Goal: Navigation & Orientation: Find specific page/section

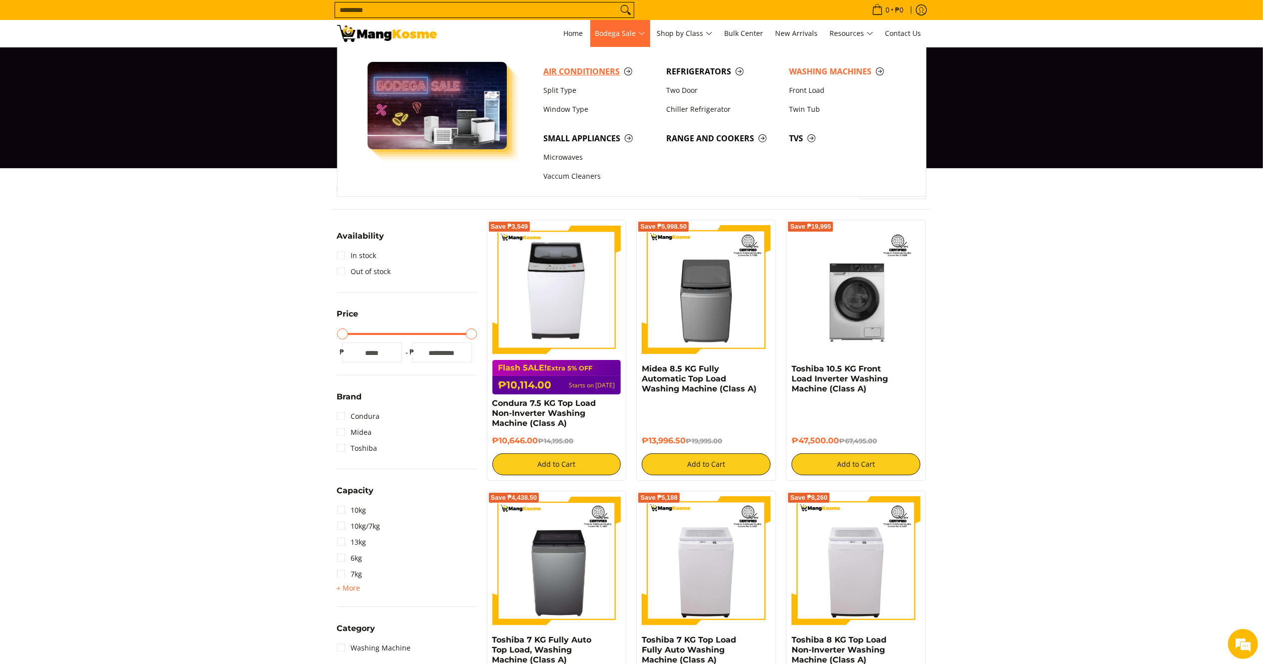
click at [602, 72] on span "Air Conditioners" at bounding box center [600, 71] width 113 height 12
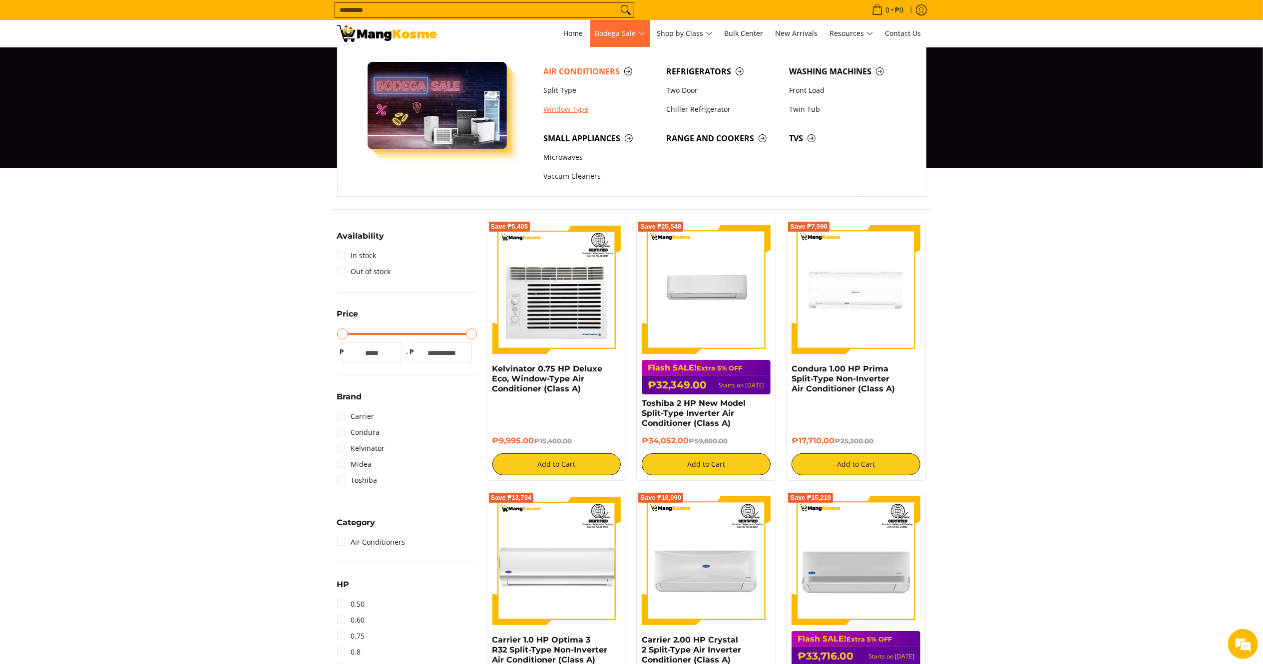
click at [573, 109] on link "Window Type" at bounding box center [600, 109] width 123 height 19
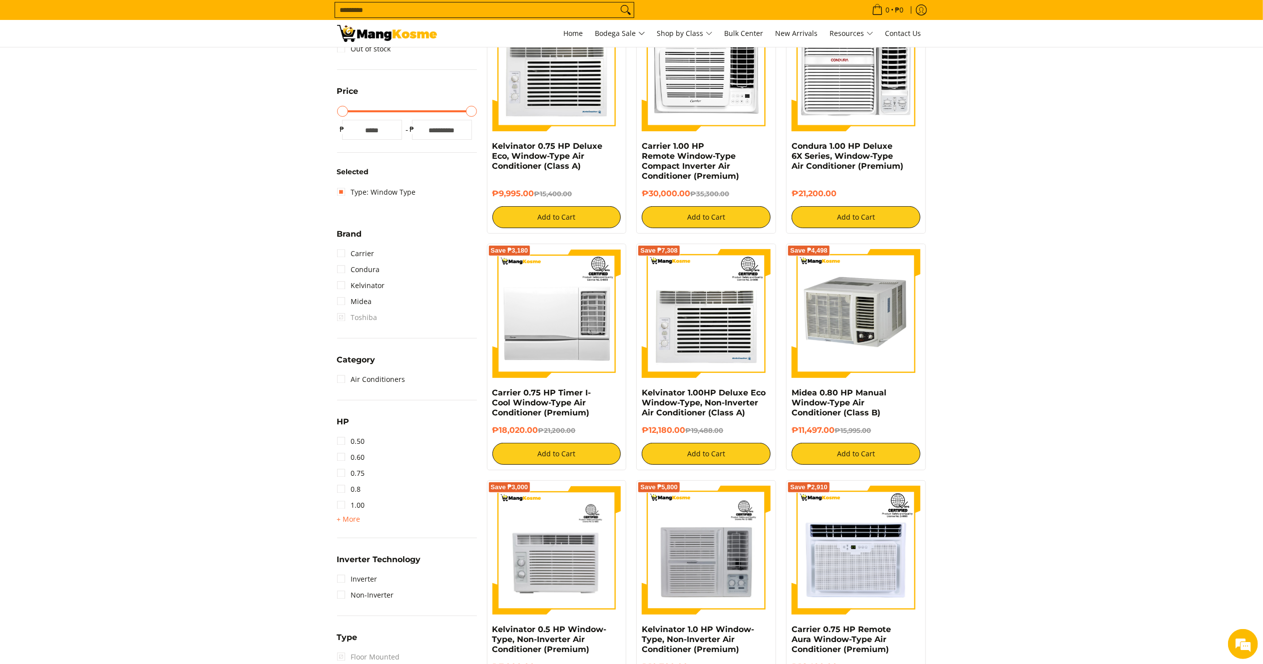
scroll to position [233, 0]
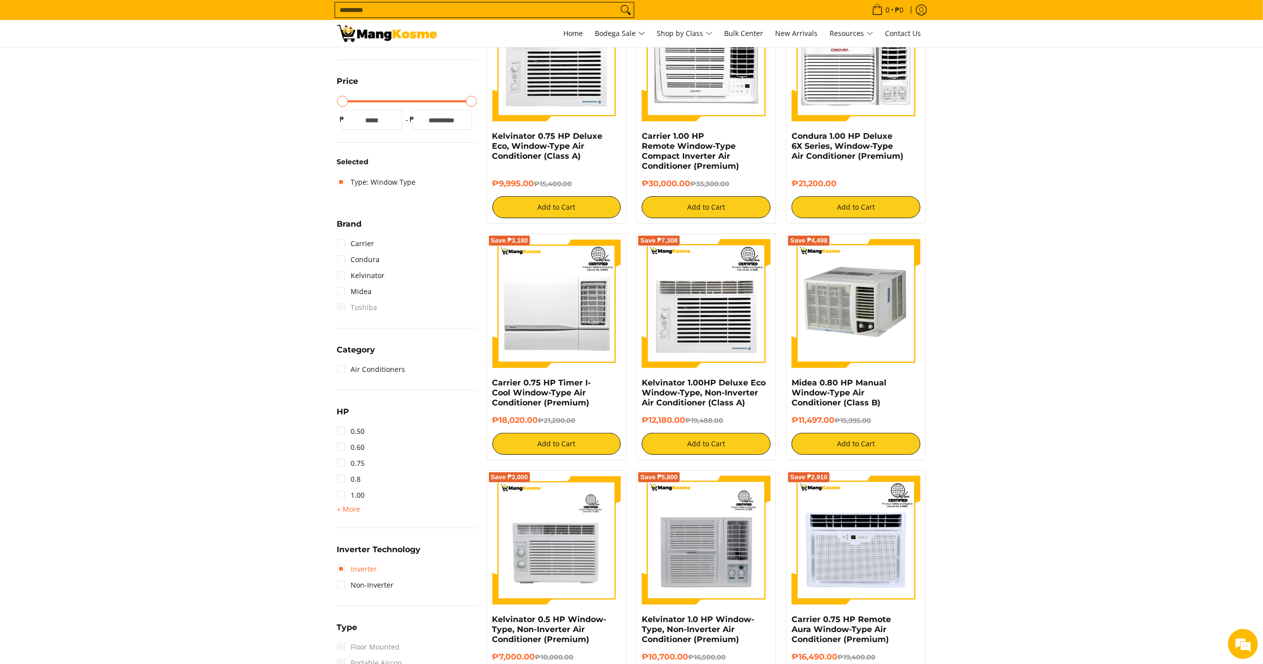
click at [370, 571] on link "Inverter" at bounding box center [357, 570] width 40 height 16
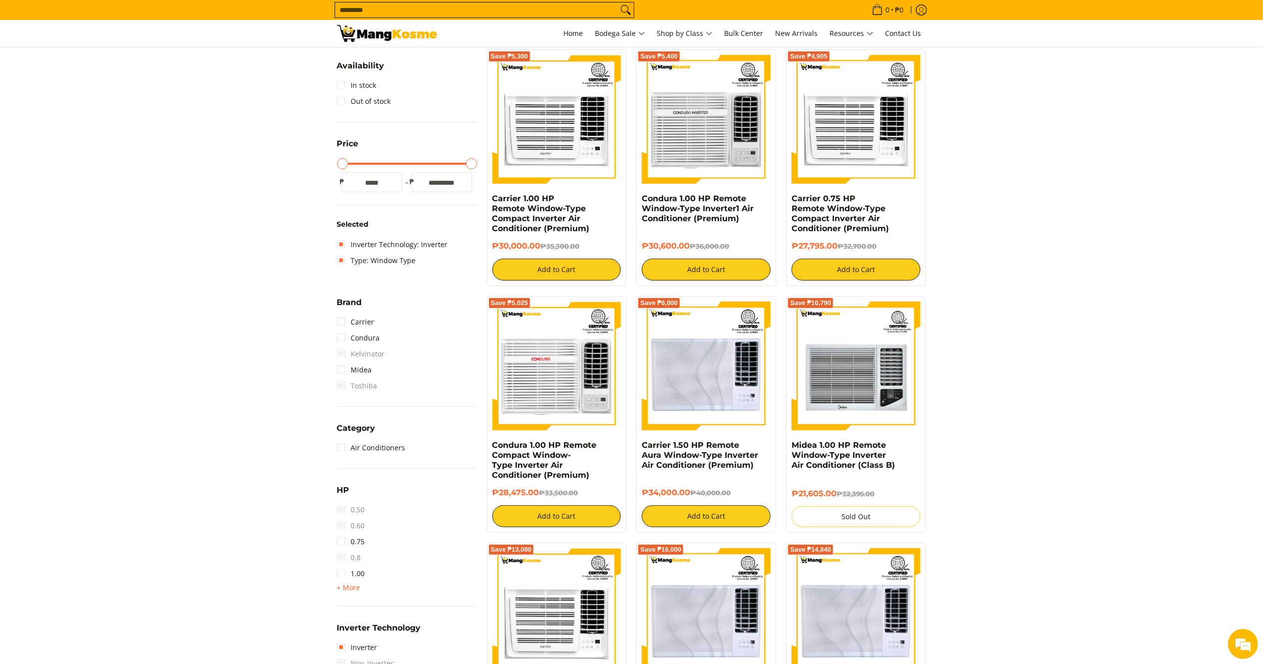
scroll to position [130, 0]
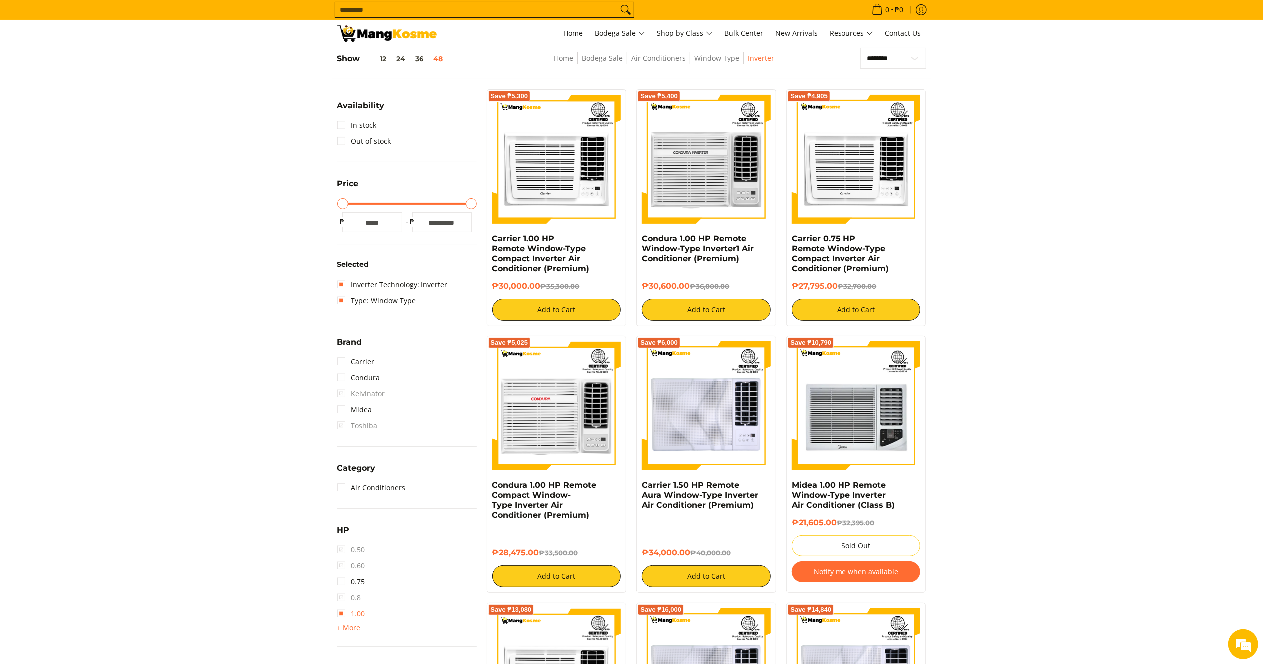
click at [353, 613] on link "1.00" at bounding box center [351, 614] width 28 height 16
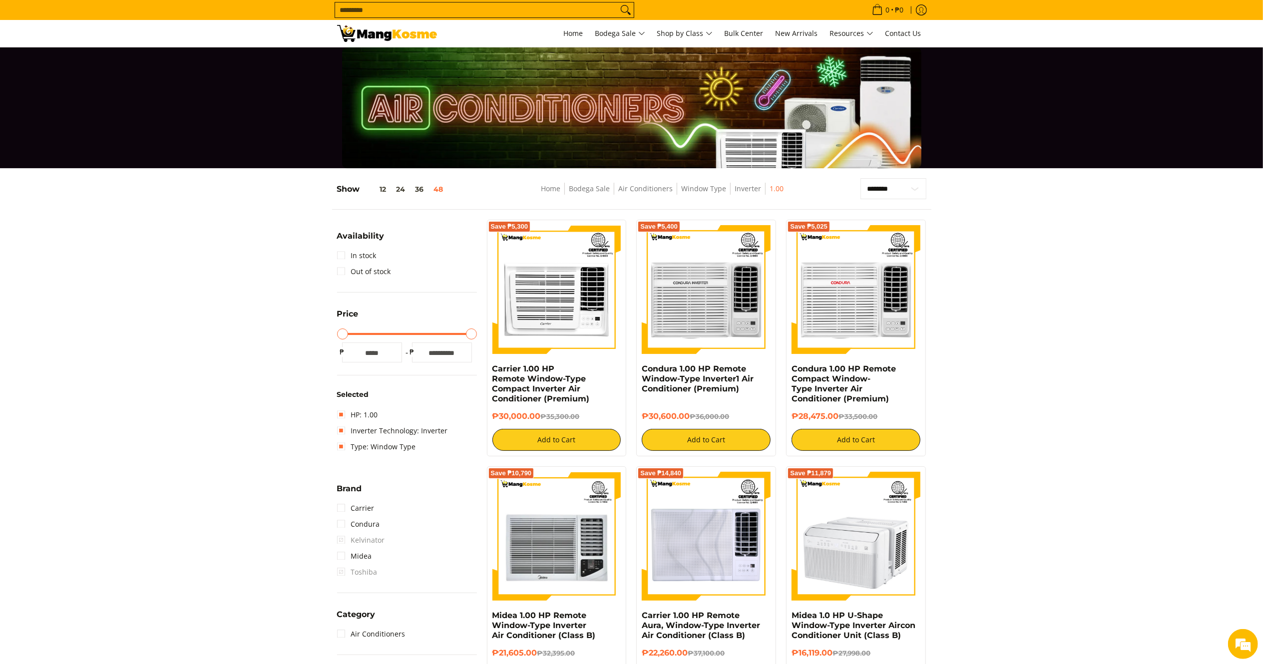
click at [375, 35] on img at bounding box center [387, 33] width 100 height 17
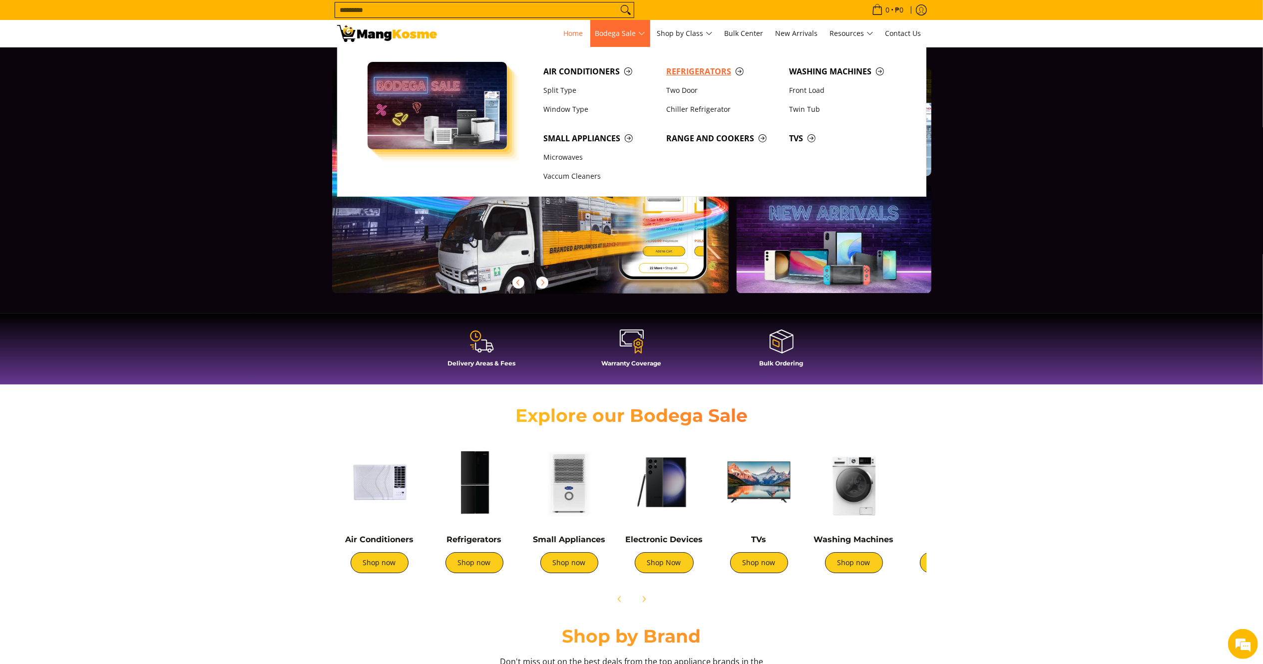
click at [710, 71] on span "Refrigerators" at bounding box center [722, 71] width 113 height 12
